Goal: Information Seeking & Learning: Learn about a topic

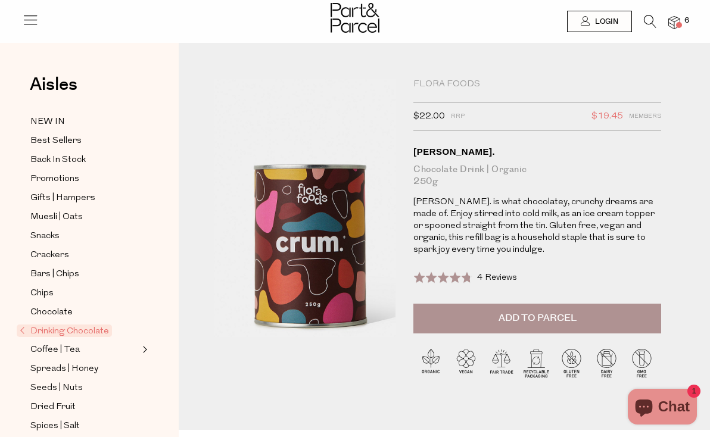
click at [298, 205] on img at bounding box center [311, 208] width 326 height 385
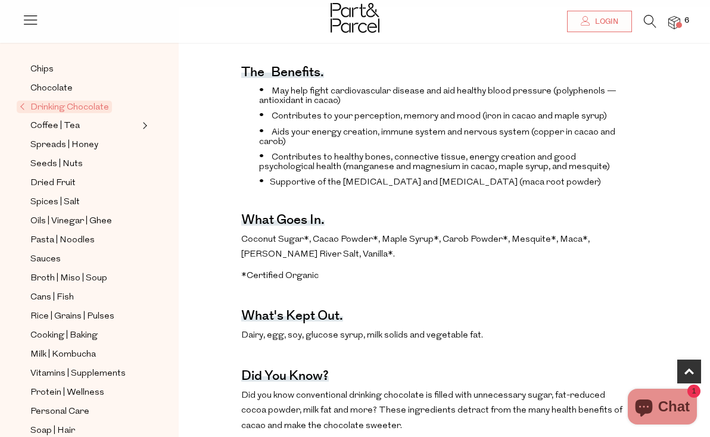
scroll to position [411, 0]
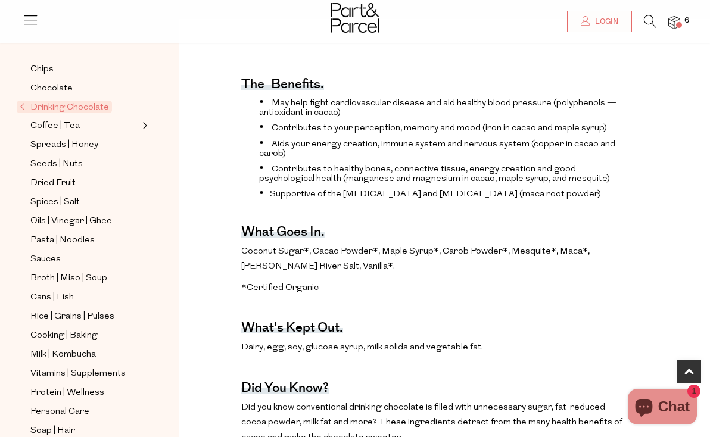
click at [275, 82] on h4 "The benefits." at bounding box center [282, 86] width 83 height 8
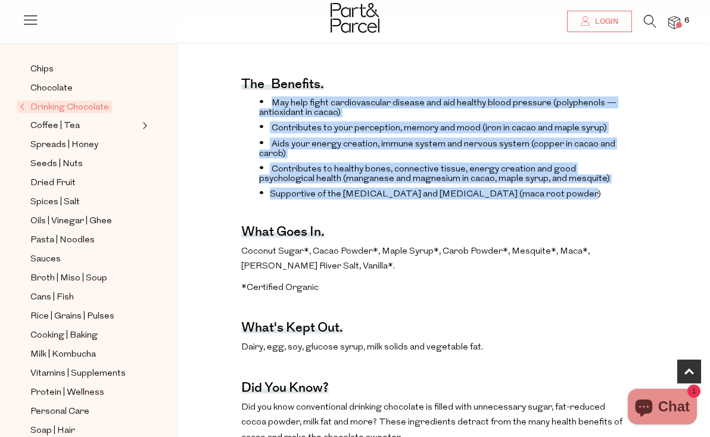
drag, startPoint x: 272, startPoint y: 101, endPoint x: 561, endPoint y: 196, distance: 304.7
click at [561, 196] on ul "May help fight cardiovascular disease and aid healthy blood pressure (polypheno…" at bounding box center [433, 147] width 385 height 103
copy ul "May help fight cardiovascular disease and aid healthy blood pressure (polypheno…"
click at [329, 176] on span "Contributes to healthy bones, connective tissue, energy creation and good psych…" at bounding box center [434, 174] width 351 height 18
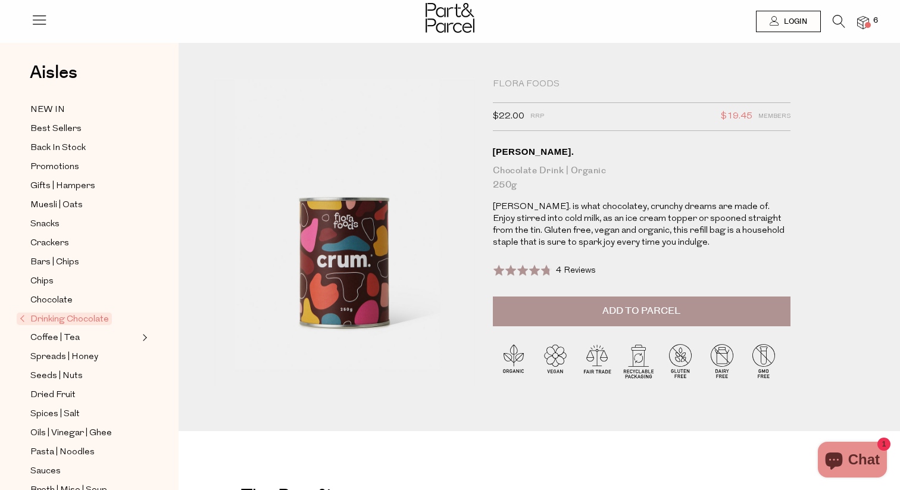
scroll to position [0, 0]
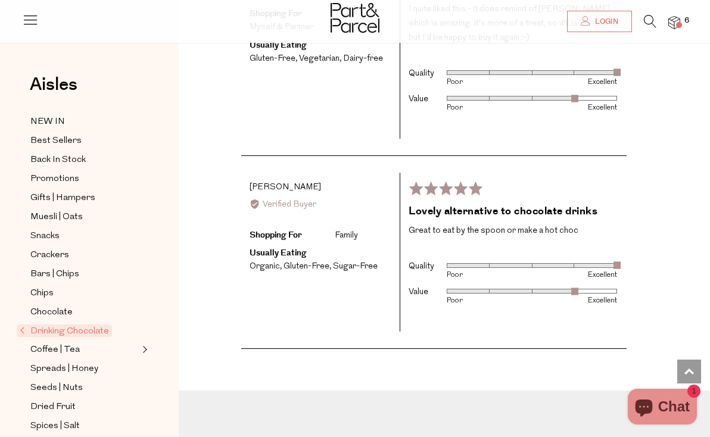
scroll to position [2507, 0]
